Goal: Task Accomplishment & Management: Manage account settings

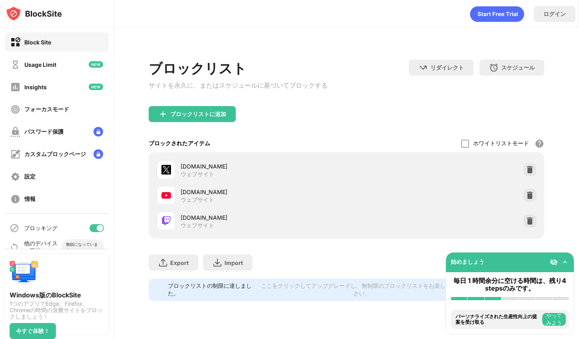
click at [90, 231] on div at bounding box center [97, 228] width 14 height 8
drag, startPoint x: 95, startPoint y: 226, endPoint x: 124, endPoint y: 148, distance: 82.6
click at [95, 226] on div at bounding box center [97, 228] width 14 height 8
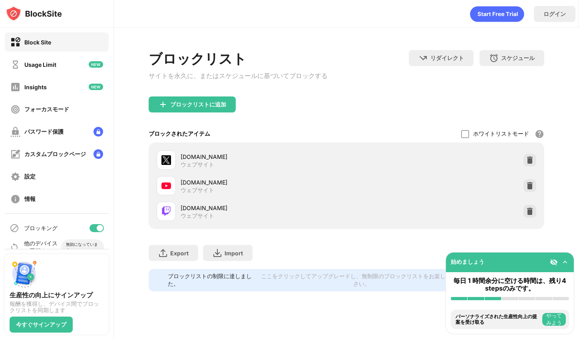
click at [97, 225] on div at bounding box center [100, 228] width 6 height 6
